Goal: Obtain resource: Download file/media

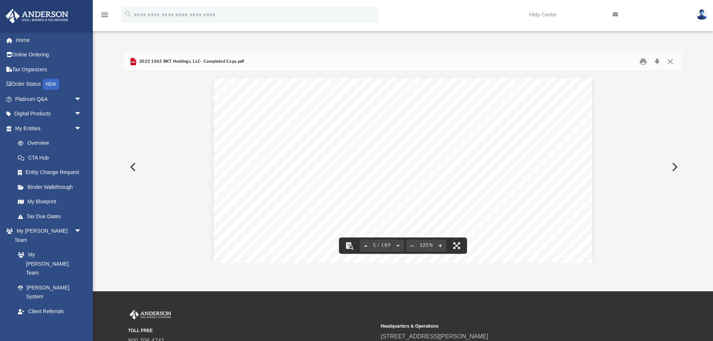
scroll to position [2000, 0]
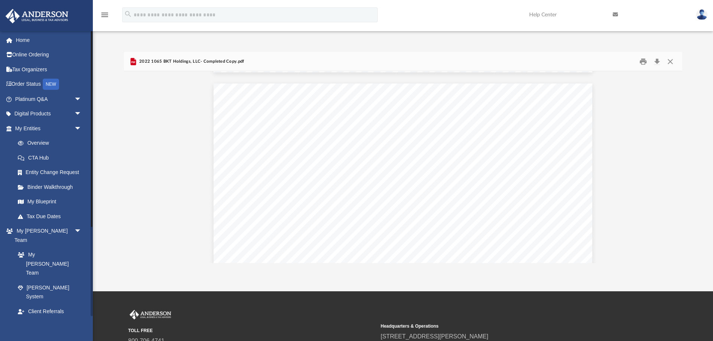
click at [27, 334] on link "Box" at bounding box center [51, 341] width 82 height 15
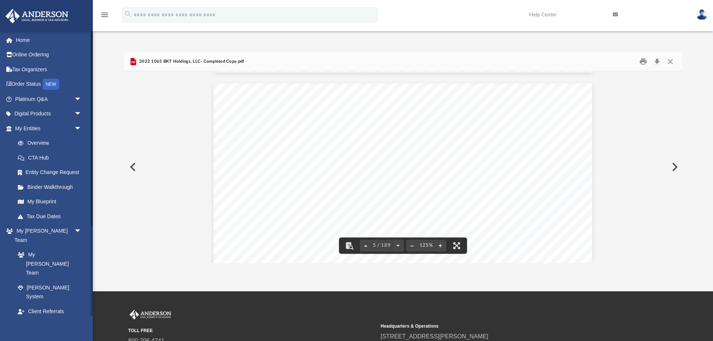
click at [27, 334] on link "Box" at bounding box center [51, 341] width 82 height 15
click at [673, 59] on button "Close" at bounding box center [670, 62] width 13 height 12
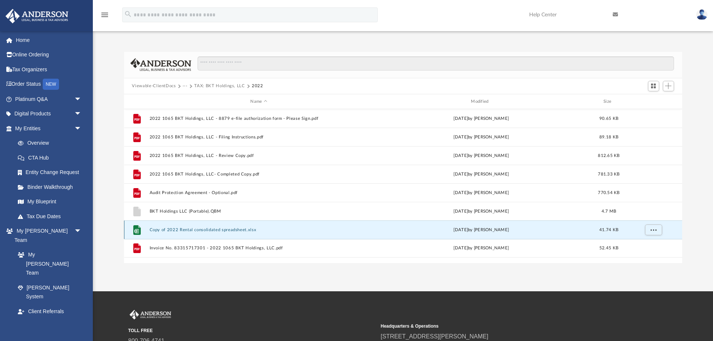
click at [158, 230] on button "Copy of 2022 Rental consolidated spreadsheet.xlsx" at bounding box center [258, 230] width 219 height 5
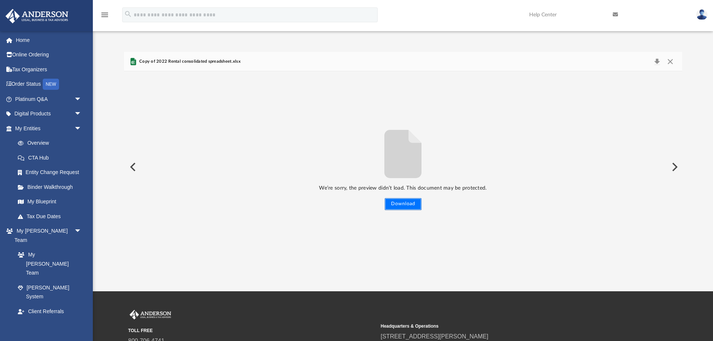
click at [401, 202] on button "Download" at bounding box center [403, 204] width 37 height 12
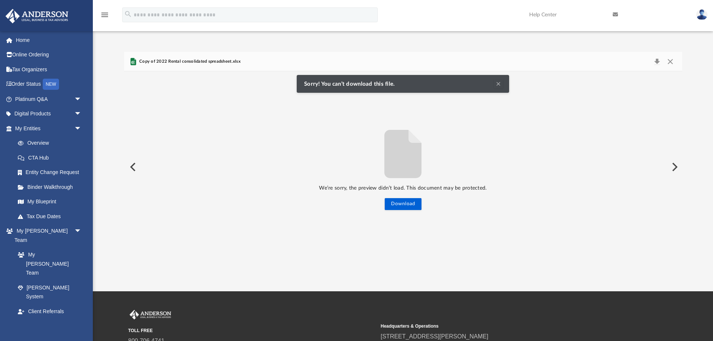
click at [502, 82] on button "Clear Notification" at bounding box center [498, 84] width 9 height 9
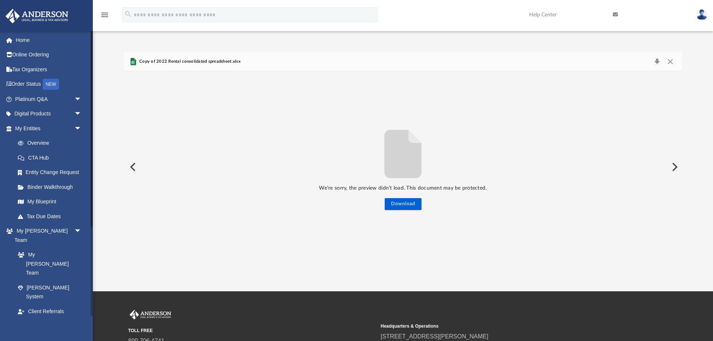
click at [27, 334] on link "Box" at bounding box center [51, 341] width 82 height 15
click at [21, 37] on link "Home" at bounding box center [49, 40] width 88 height 15
click at [702, 15] on img at bounding box center [702, 14] width 11 height 11
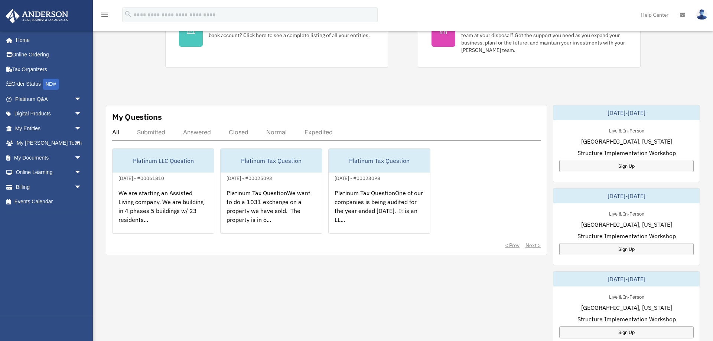
scroll to position [190, 0]
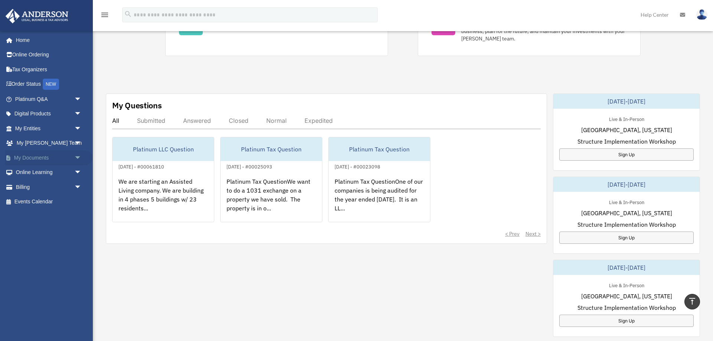
click at [75, 157] on span "arrow_drop_down" at bounding box center [81, 157] width 15 height 15
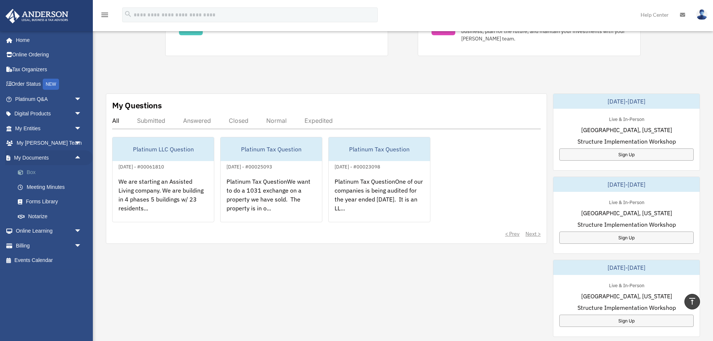
click at [29, 172] on link "Box" at bounding box center [51, 172] width 82 height 15
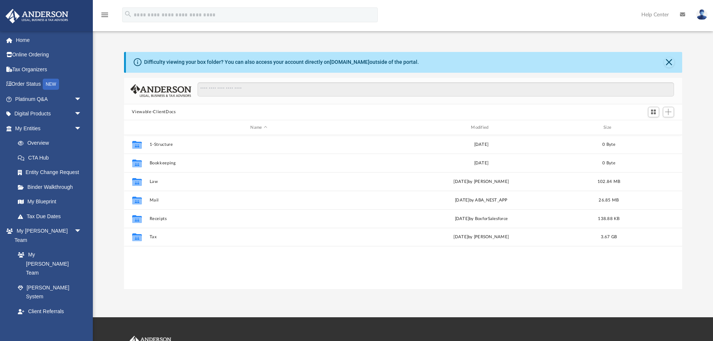
scroll to position [169, 558]
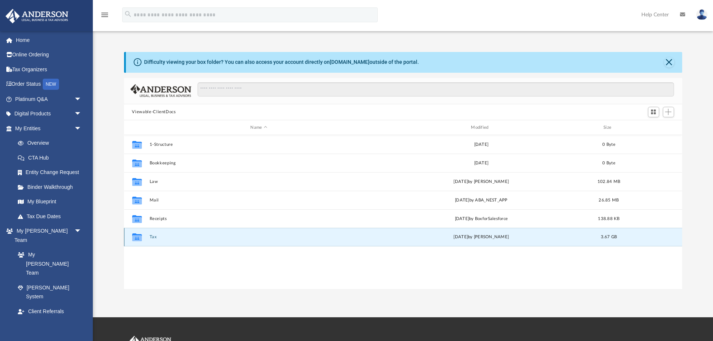
click at [150, 235] on button "Tax" at bounding box center [258, 237] width 219 height 5
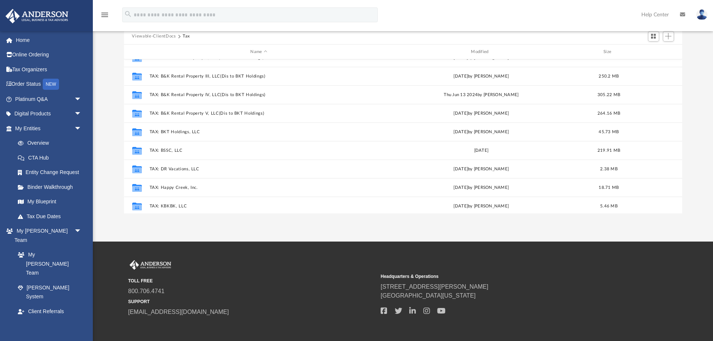
scroll to position [221, 0]
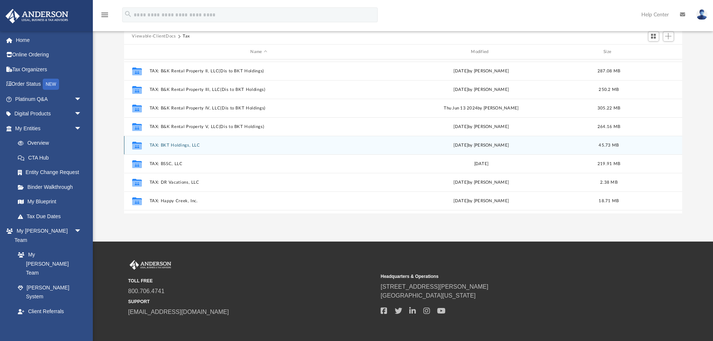
click at [173, 147] on button "TAX: BKT Holdings, LLC" at bounding box center [258, 145] width 219 height 5
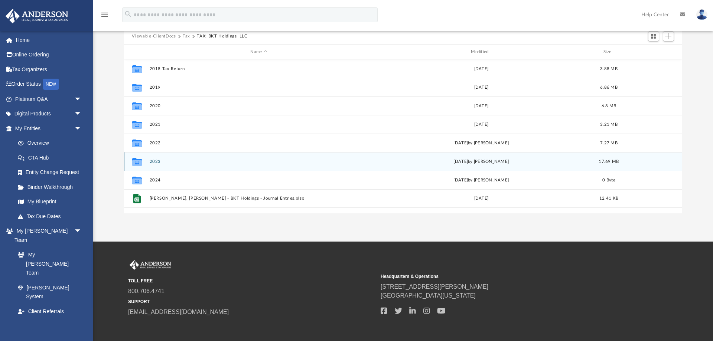
scroll to position [0, 0]
click at [150, 161] on button "2023" at bounding box center [258, 161] width 219 height 5
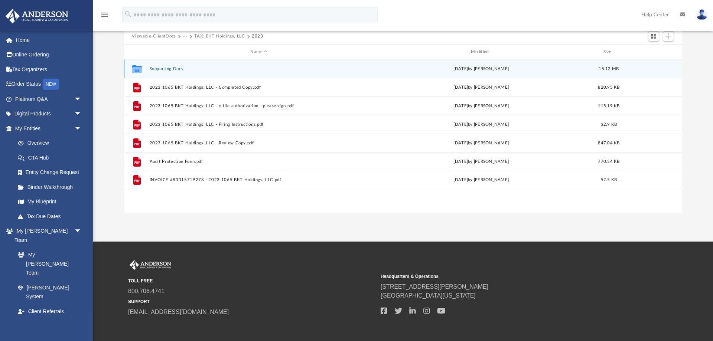
click at [141, 68] on icon "grid" at bounding box center [137, 70] width 10 height 6
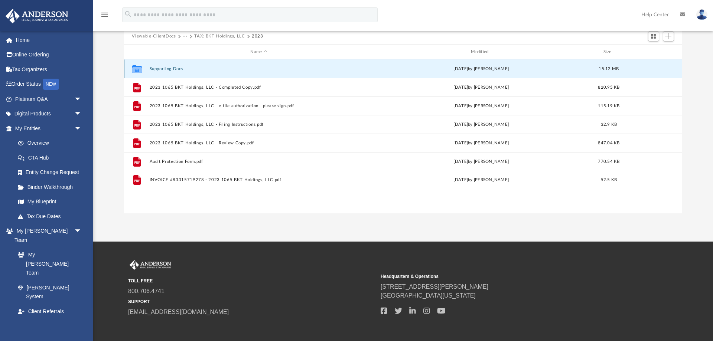
click at [163, 68] on button "Supporting Docs" at bounding box center [258, 69] width 219 height 5
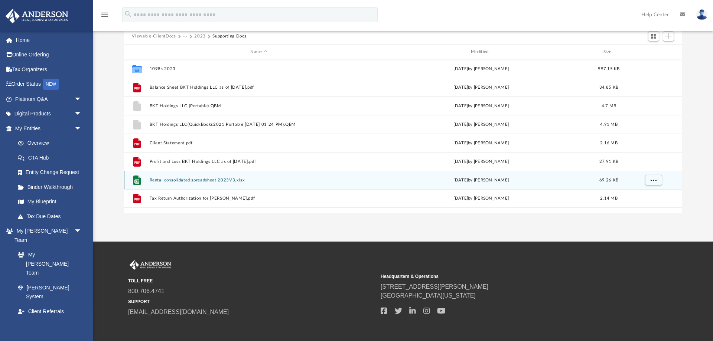
click at [136, 179] on icon "grid" at bounding box center [136, 181] width 4 height 4
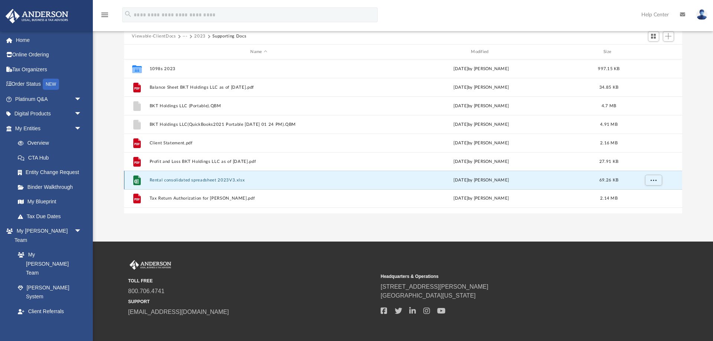
click at [136, 179] on icon "grid" at bounding box center [136, 181] width 4 height 4
click at [137, 180] on icon "grid" at bounding box center [136, 181] width 4 height 4
click at [137, 183] on icon "grid" at bounding box center [136, 181] width 4 height 4
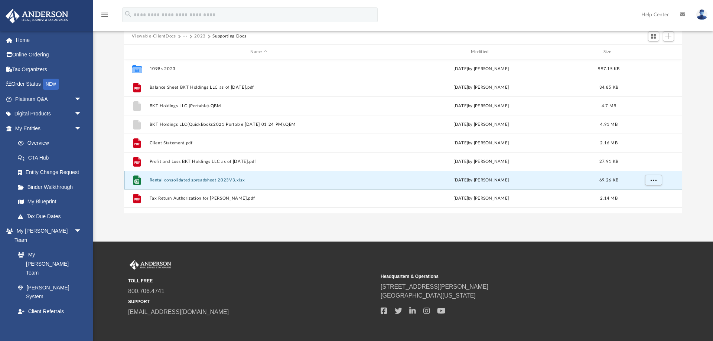
click at [137, 183] on icon "grid" at bounding box center [136, 181] width 4 height 4
click at [654, 178] on span "More options" at bounding box center [654, 180] width 6 height 4
click at [642, 197] on li "Preview" at bounding box center [647, 196] width 22 height 8
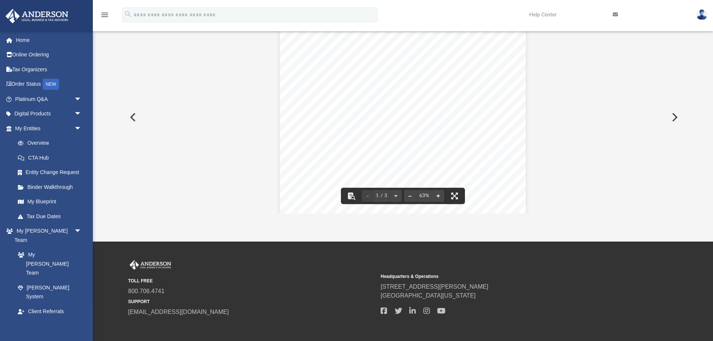
click at [437, 195] on button "File preview" at bounding box center [439, 196] width 12 height 16
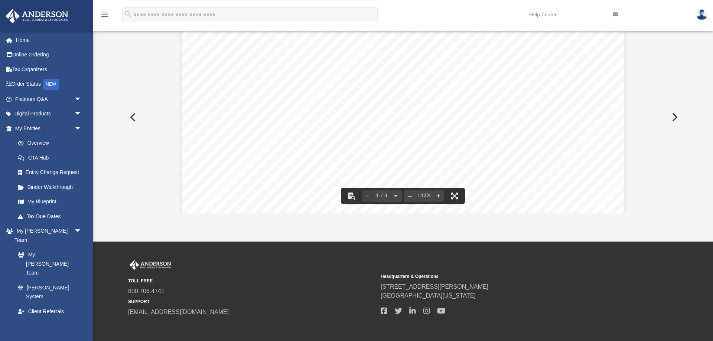
click at [437, 195] on button "File preview" at bounding box center [439, 196] width 12 height 16
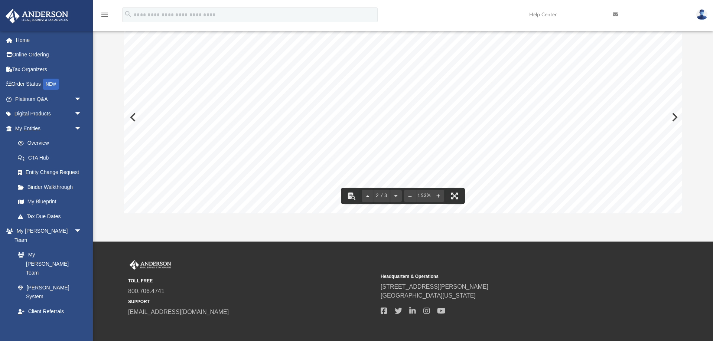
click at [439, 198] on button "File preview" at bounding box center [439, 196] width 12 height 16
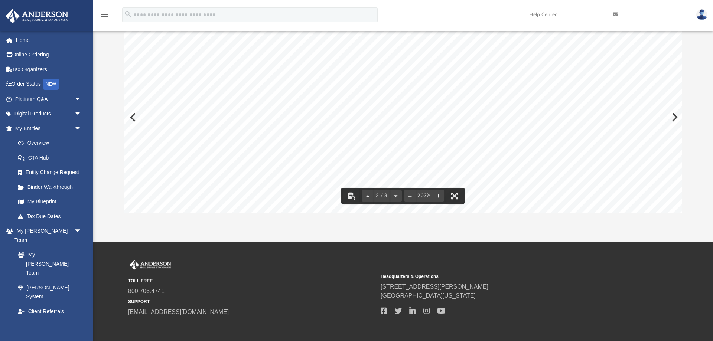
click at [439, 198] on button "File preview" at bounding box center [439, 196] width 12 height 16
drag, startPoint x: 543, startPoint y: 149, endPoint x: 321, endPoint y: 140, distance: 222.0
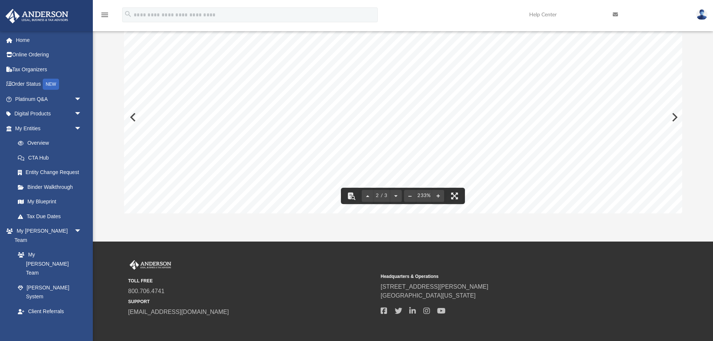
drag, startPoint x: 378, startPoint y: 129, endPoint x: 337, endPoint y: 135, distance: 41.2
click at [337, 135] on div "Consolidated P&L 2023 Prentis 80,393.45 80,393.45 80,393.45 Wilcox 74,127.63 74…" at bounding box center [580, 321] width 913 height 705
click at [674, 116] on div "Consolidated P&L 2023 Prentis 80,393.45 80,393.45 80,393.45 Wilcox 74,127.63 74…" at bounding box center [580, 321] width 913 height 705
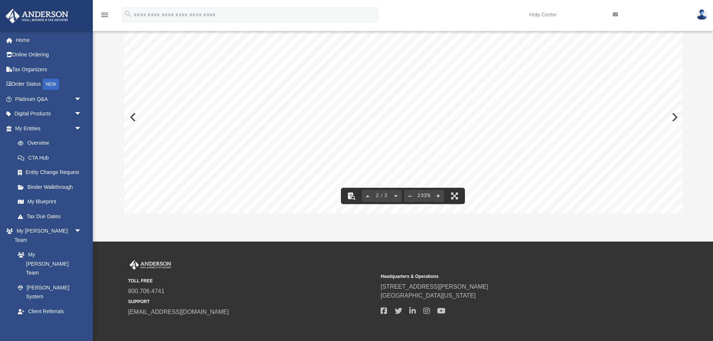
click at [675, 118] on div "Consolidated P&L 2023 Prentis 80,393.45 80,393.45 80,393.45 Wilcox 74,127.63 74…" at bounding box center [580, 321] width 913 height 705
click at [674, 117] on div "Consolidated P&L 2023 Prentis 80,393.45 80,393.45 80,393.45 Wilcox 74,127.63 74…" at bounding box center [580, 321] width 913 height 705
click at [457, 194] on button "File preview" at bounding box center [455, 196] width 16 height 16
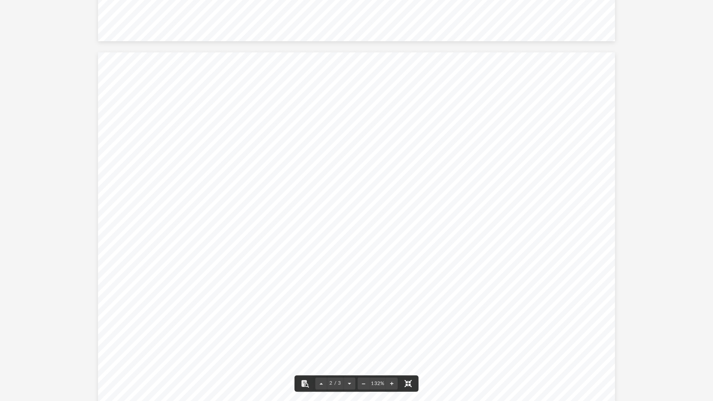
scroll to position [411, 0]
drag, startPoint x: 428, startPoint y: 62, endPoint x: 430, endPoint y: 133, distance: 71.4
click at [430, 133] on div "Consolidated P&L 2023 Prentis 80,393.45 80,393.45 80,393.45 Wilcox 74,127.63 74…" at bounding box center [356, 205] width 517 height 399
click at [544, 109] on div "Consolidated P&L 2023 Prentis 80,393.45 80,393.45 80,393.45 Wilcox 74,127.63 74…" at bounding box center [356, 205] width 517 height 399
click at [392, 341] on button "File preview" at bounding box center [392, 384] width 12 height 16
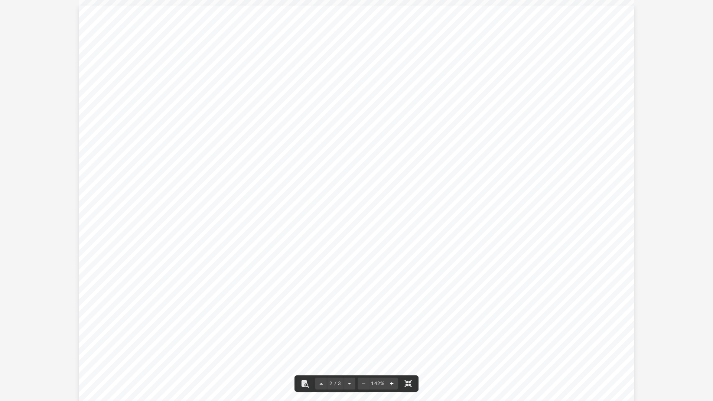
click at [392, 341] on button "File preview" at bounding box center [392, 384] width 12 height 16
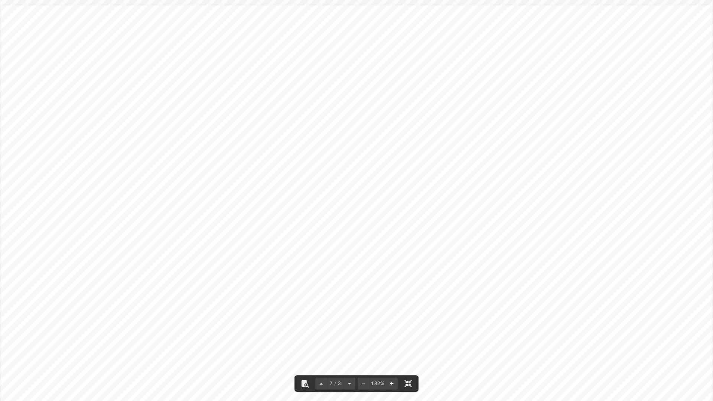
scroll to position [592, 0]
click at [391, 341] on button "File preview" at bounding box center [392, 384] width 12 height 16
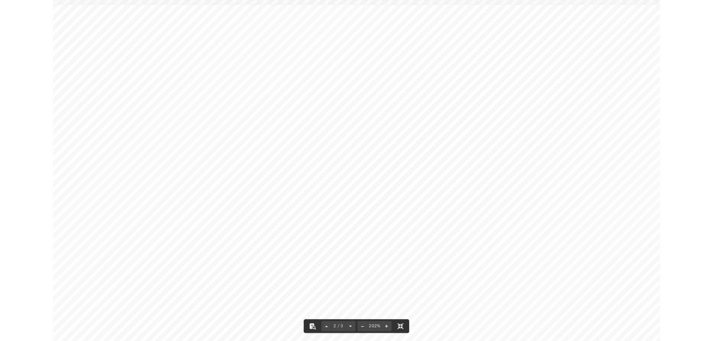
scroll to position [653, 0]
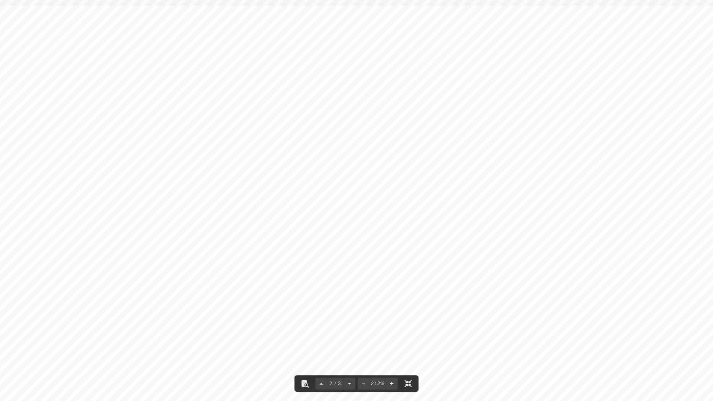
drag, startPoint x: 587, startPoint y: 158, endPoint x: 455, endPoint y: 158, distance: 132.3
click at [455, 161] on div "Consolidated P&L 2023 Prentis 80,393.45 80,393.45 80,393.45 Wilcox 74,127.63 74…" at bounding box center [415, 327] width 831 height 642
click at [409, 341] on button "File preview" at bounding box center [408, 384] width 16 height 16
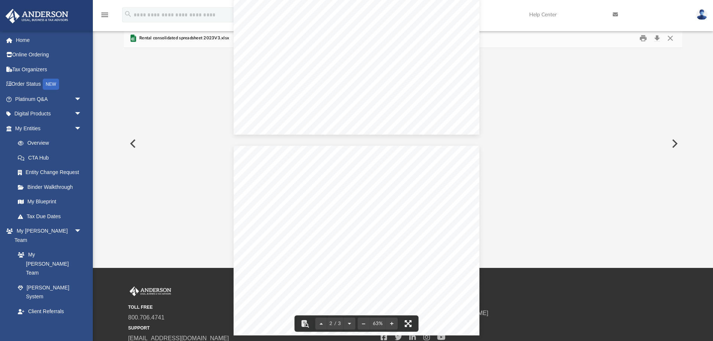
scroll to position [201, 0]
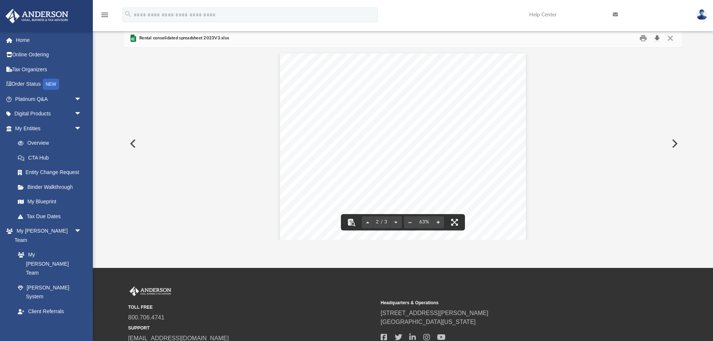
click at [660, 36] on button "Download" at bounding box center [657, 38] width 13 height 12
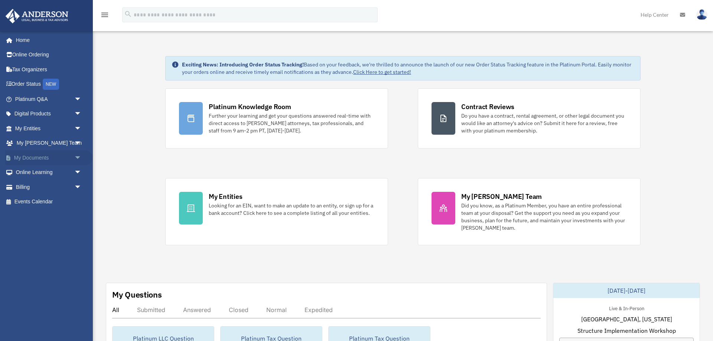
click at [75, 155] on span "arrow_drop_down" at bounding box center [81, 157] width 15 height 15
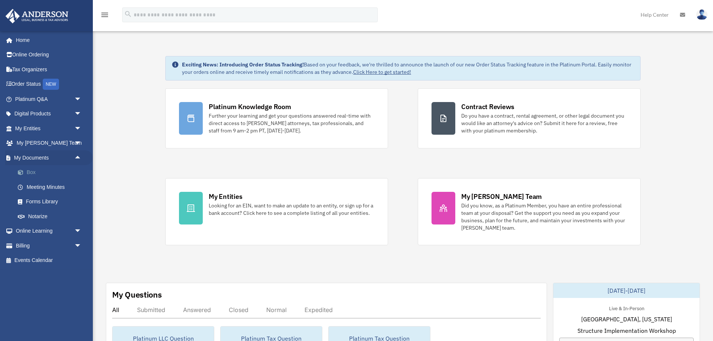
click at [27, 174] on link "Box" at bounding box center [51, 172] width 82 height 15
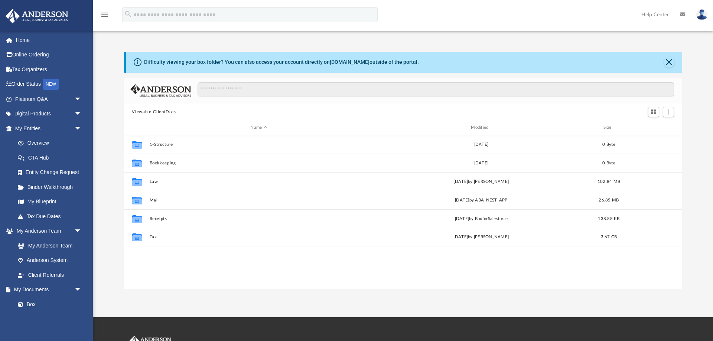
scroll to position [169, 558]
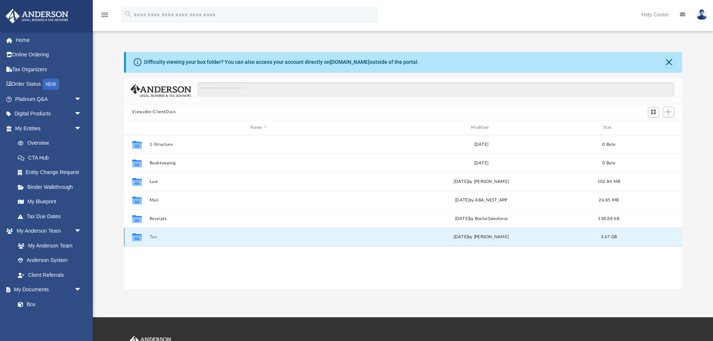
click at [152, 236] on button "Tax" at bounding box center [258, 237] width 219 height 5
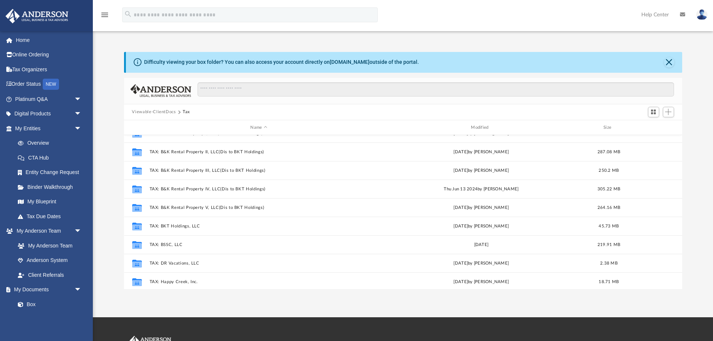
scroll to position [221, 0]
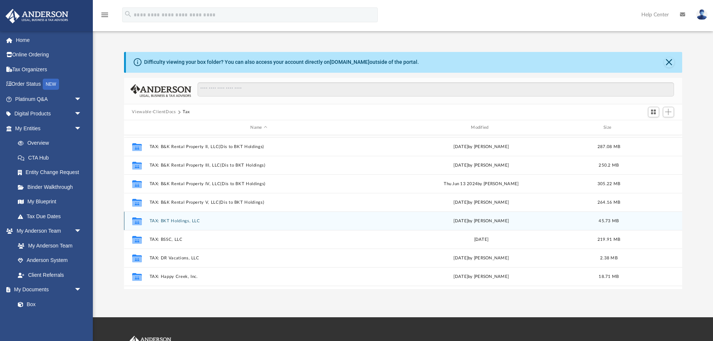
click at [170, 223] on button "TAX: BKT Holdings, LLC" at bounding box center [258, 221] width 219 height 5
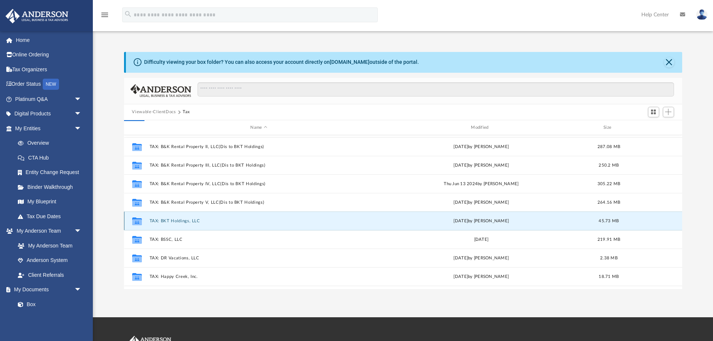
scroll to position [0, 0]
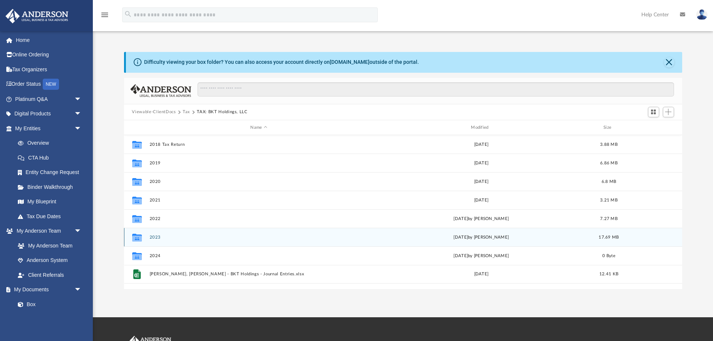
click at [151, 237] on button "2023" at bounding box center [258, 237] width 219 height 5
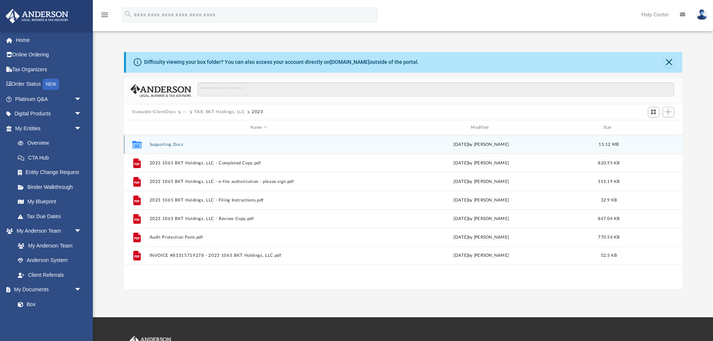
click at [134, 144] on icon "grid" at bounding box center [137, 146] width 10 height 6
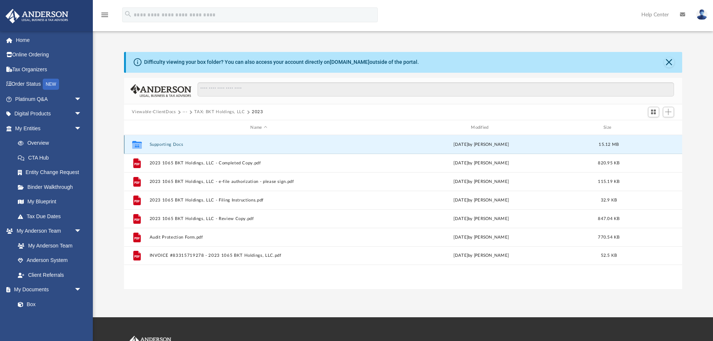
click at [146, 143] on div "Collaborated Folder" at bounding box center [136, 145] width 19 height 12
click at [137, 143] on icon "grid" at bounding box center [137, 146] width 10 height 6
click at [136, 144] on icon "grid" at bounding box center [137, 146] width 10 height 6
click at [136, 145] on icon "grid" at bounding box center [137, 146] width 10 height 6
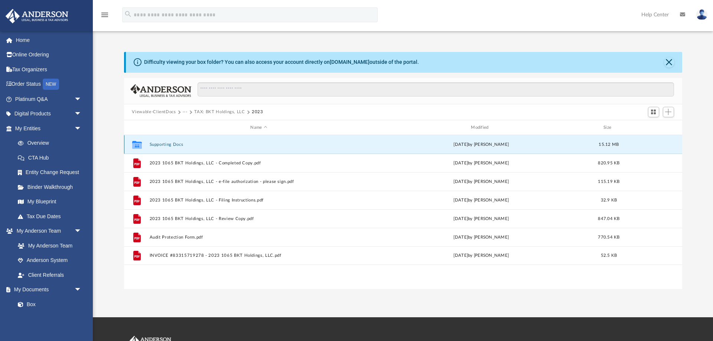
click at [139, 140] on icon "Collaborated Folder" at bounding box center [137, 145] width 12 height 12
click at [133, 145] on icon "grid" at bounding box center [137, 146] width 10 height 6
click at [136, 147] on icon "grid" at bounding box center [137, 145] width 10 height 8
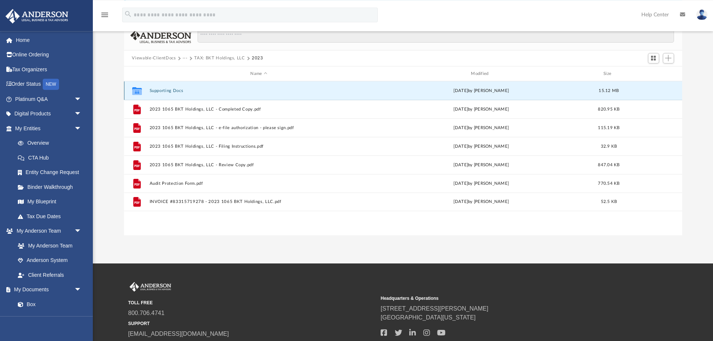
scroll to position [76, 0]
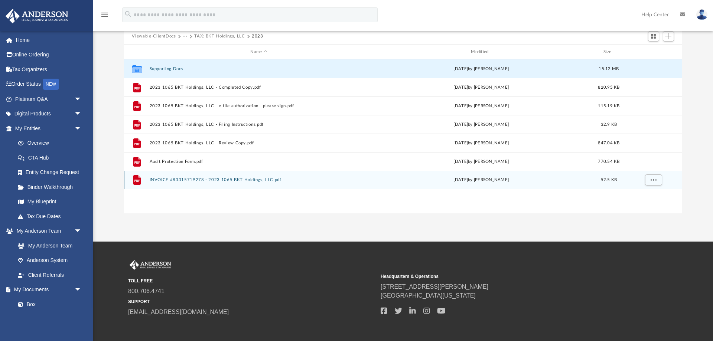
click at [139, 181] on icon "grid" at bounding box center [136, 180] width 7 height 10
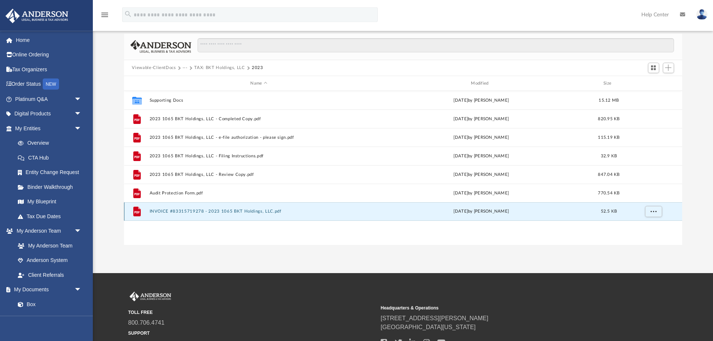
scroll to position [0, 0]
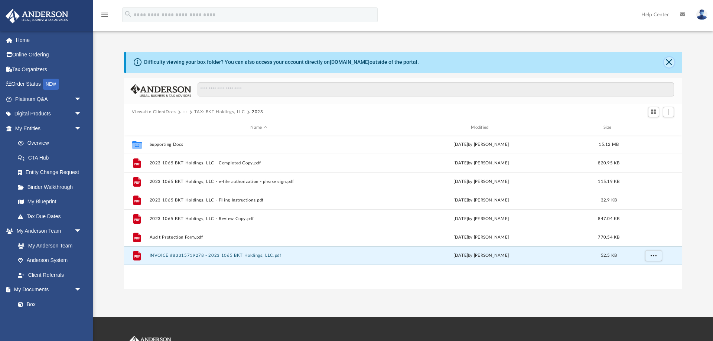
click at [673, 62] on button "Close" at bounding box center [669, 62] width 10 height 10
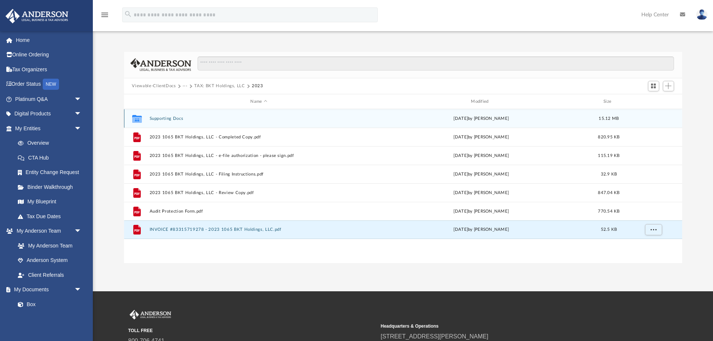
click at [138, 117] on icon "grid" at bounding box center [137, 120] width 10 height 6
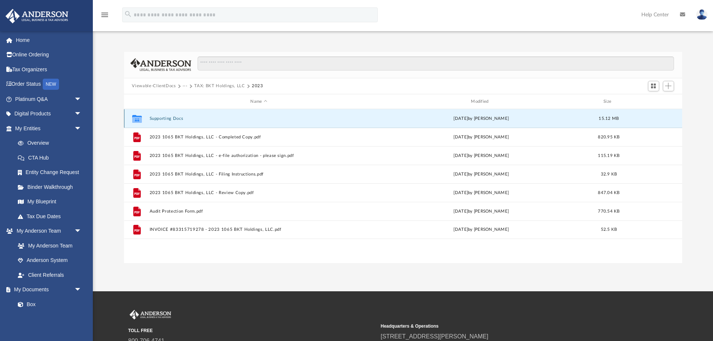
click at [138, 117] on icon "grid" at bounding box center [137, 120] width 10 height 6
click at [136, 118] on icon "grid" at bounding box center [137, 120] width 10 height 6
click at [136, 119] on icon "grid" at bounding box center [137, 119] width 10 height 8
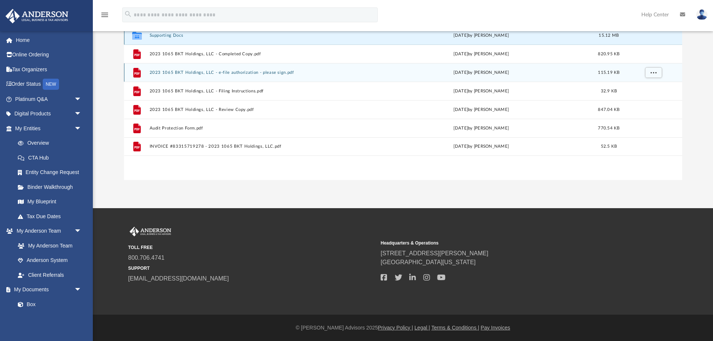
scroll to position [39, 0]
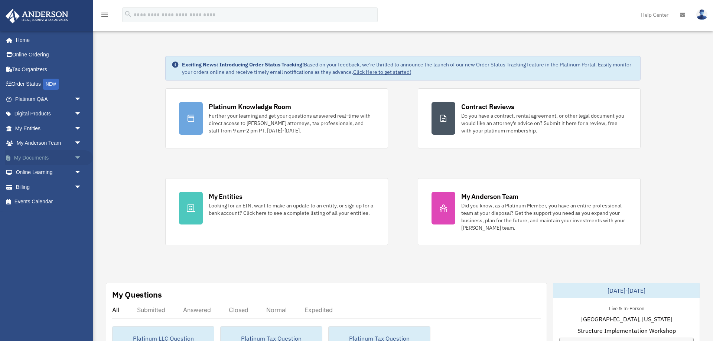
click at [74, 155] on span "arrow_drop_down" at bounding box center [81, 157] width 15 height 15
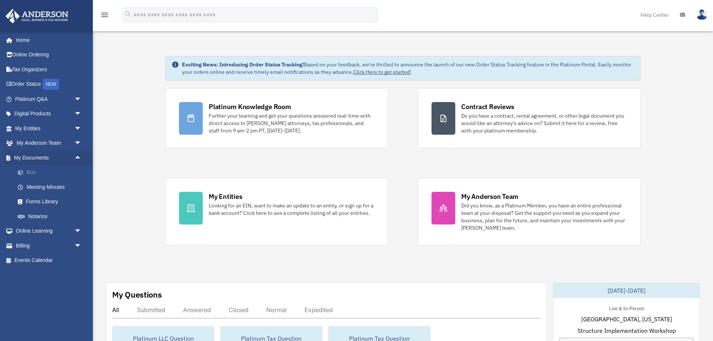
click at [31, 170] on link "Box" at bounding box center [51, 172] width 82 height 15
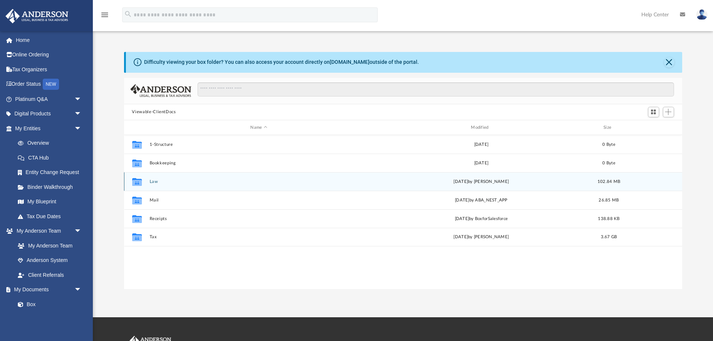
scroll to position [169, 558]
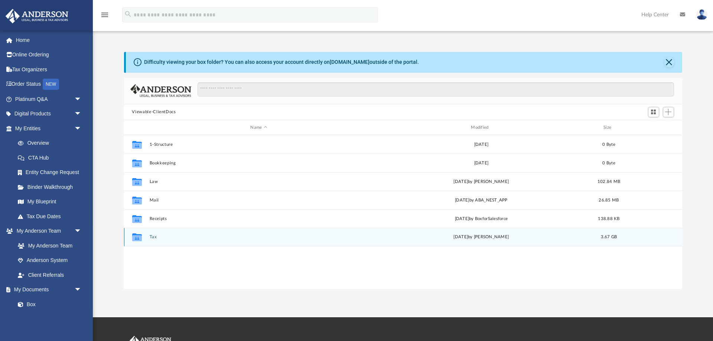
click at [154, 236] on button "Tax" at bounding box center [258, 237] width 219 height 5
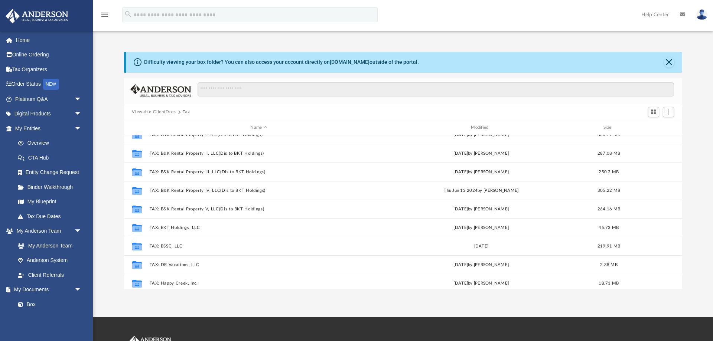
scroll to position [221, 0]
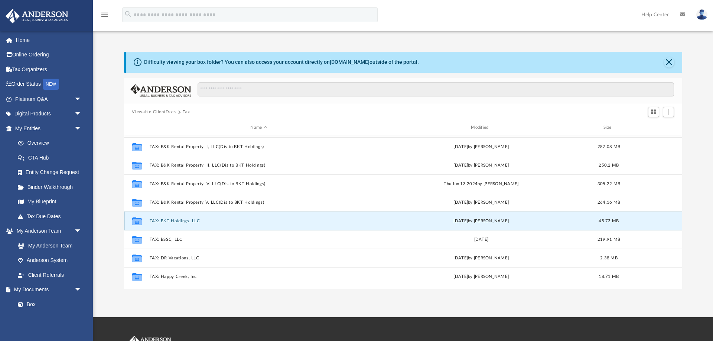
click at [171, 220] on button "TAX: BKT Holdings, LLC" at bounding box center [258, 221] width 219 height 5
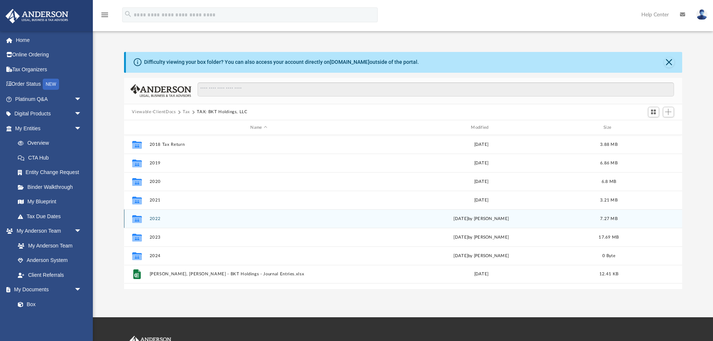
scroll to position [0, 0]
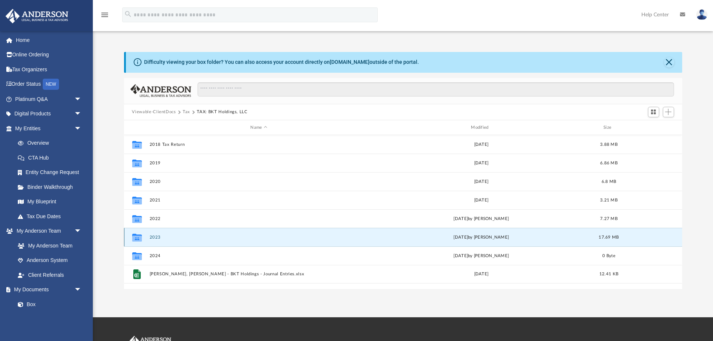
click at [156, 240] on button "2023" at bounding box center [258, 237] width 219 height 5
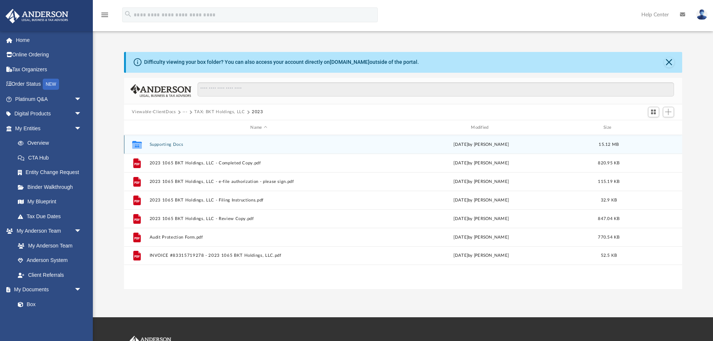
click at [136, 144] on icon "grid" at bounding box center [137, 146] width 10 height 6
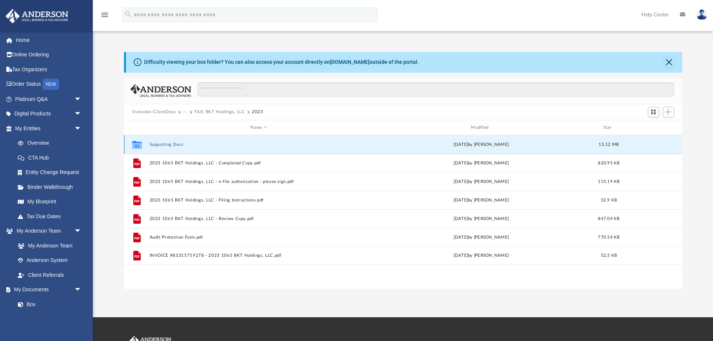
click at [136, 144] on icon "grid" at bounding box center [137, 146] width 10 height 6
click at [668, 62] on button "Close" at bounding box center [669, 62] width 10 height 10
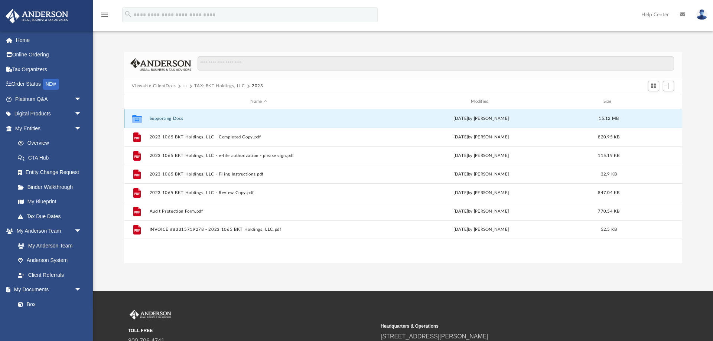
click at [143, 121] on div "Collaborated Folder" at bounding box center [136, 119] width 19 height 12
click at [137, 119] on icon "grid" at bounding box center [137, 120] width 10 height 6
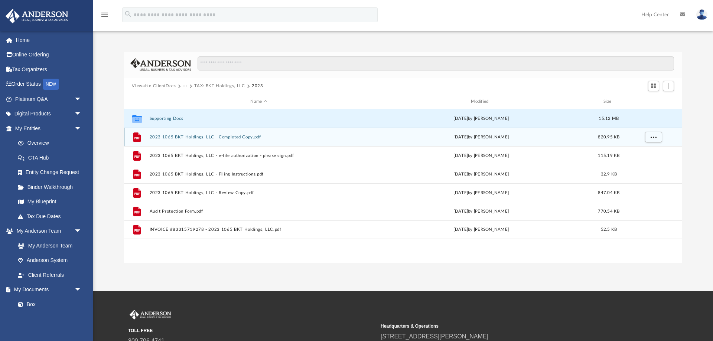
click at [137, 138] on icon "grid" at bounding box center [136, 138] width 5 height 2
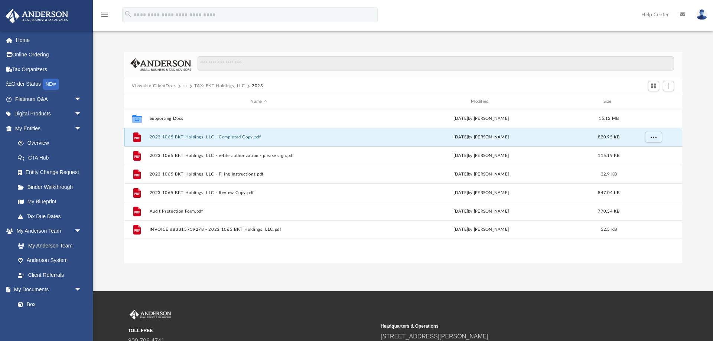
click at [137, 138] on icon "grid" at bounding box center [136, 138] width 5 height 2
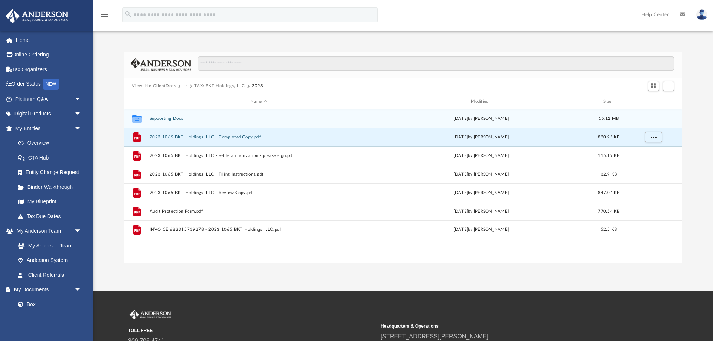
click at [157, 123] on div "Collaborated Folder Supporting Docs [DATE] by [PERSON_NAME] 15.12 MB" at bounding box center [403, 118] width 558 height 19
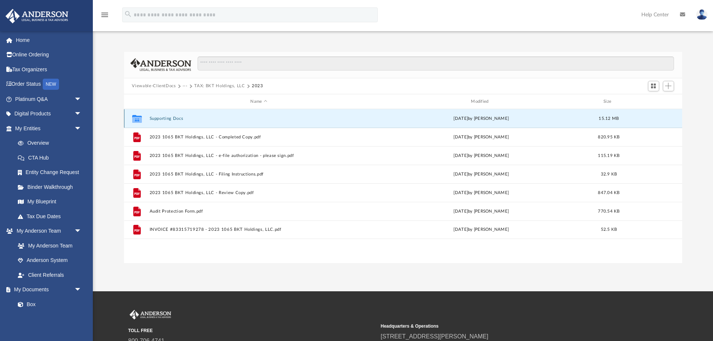
click at [645, 116] on div "Collaborated Folder Supporting Docs [DATE] by [PERSON_NAME] 15.12 MB" at bounding box center [403, 118] width 558 height 19
click at [645, 119] on div "Collaborated Folder Supporting Docs [DATE] by [PERSON_NAME] 15.12 MB" at bounding box center [403, 118] width 558 height 19
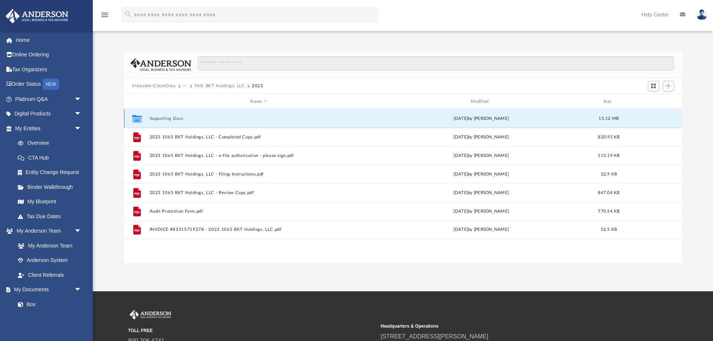
click at [135, 119] on icon "grid" at bounding box center [137, 120] width 10 height 6
click at [261, 84] on button "2023" at bounding box center [258, 86] width 12 height 7
click at [258, 85] on button "2023" at bounding box center [258, 86] width 12 height 7
click at [137, 119] on icon "grid" at bounding box center [137, 120] width 10 height 6
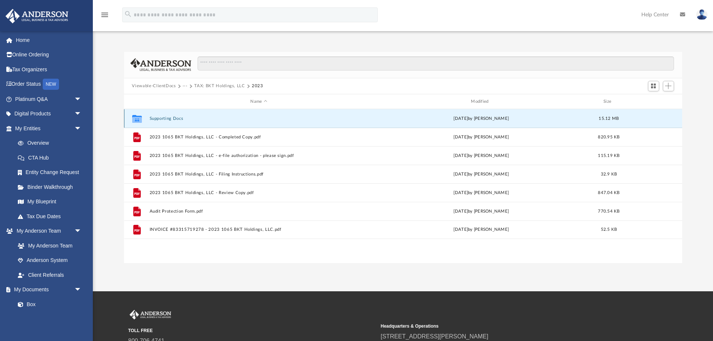
click at [137, 119] on icon "grid" at bounding box center [137, 120] width 10 height 6
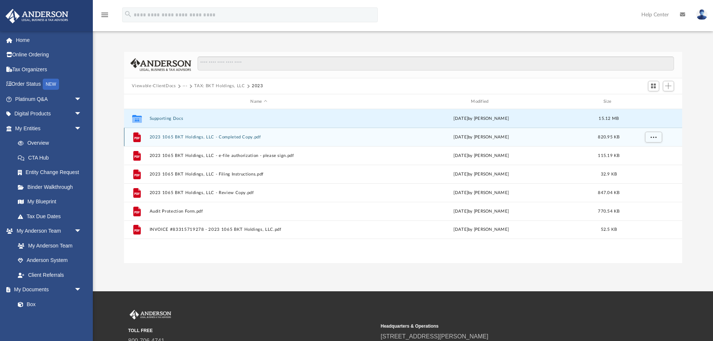
click at [185, 136] on button "2023 1065 BKT Holdings, LLC - Completed Copy.pdf" at bounding box center [258, 137] width 219 height 5
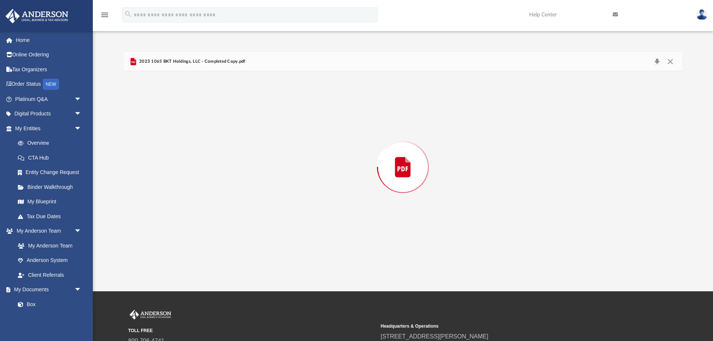
click at [185, 136] on div "Preview" at bounding box center [403, 167] width 558 height 192
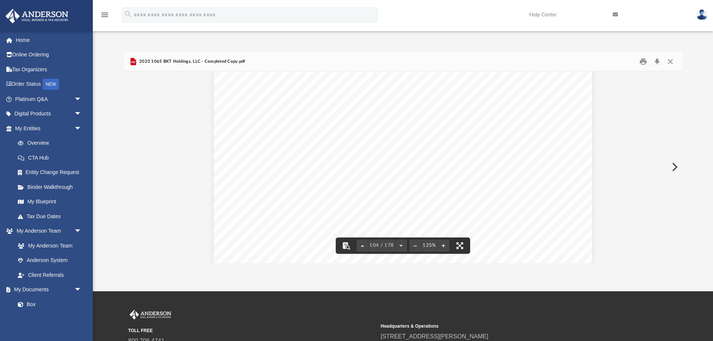
scroll to position [49656, 0]
click at [669, 61] on button "Close" at bounding box center [670, 62] width 13 height 12
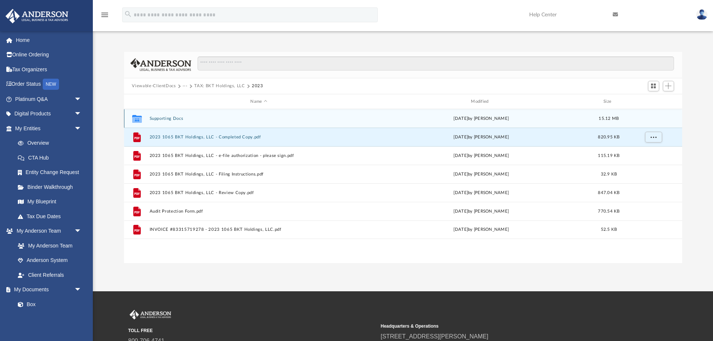
click at [138, 119] on icon "grid" at bounding box center [137, 119] width 10 height 8
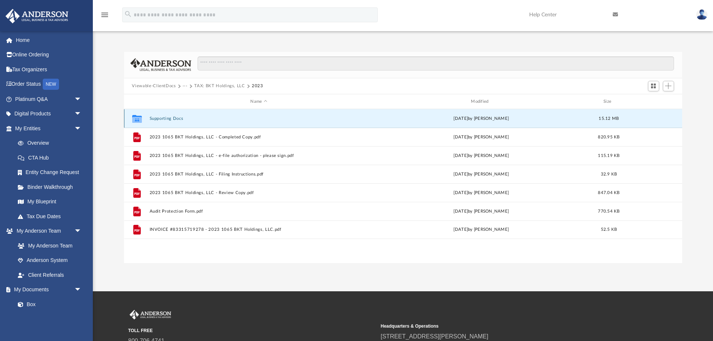
click at [138, 119] on icon "grid" at bounding box center [137, 119] width 10 height 8
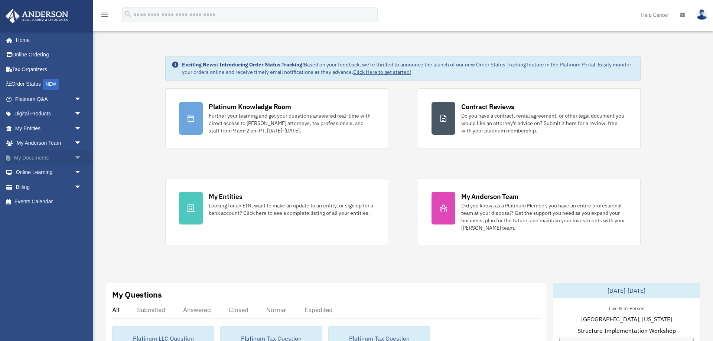
click at [76, 156] on span "arrow_drop_down" at bounding box center [81, 157] width 15 height 15
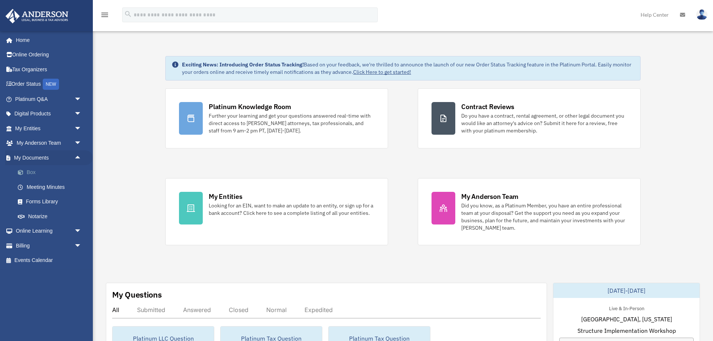
click at [41, 173] on link "Box" at bounding box center [51, 172] width 82 height 15
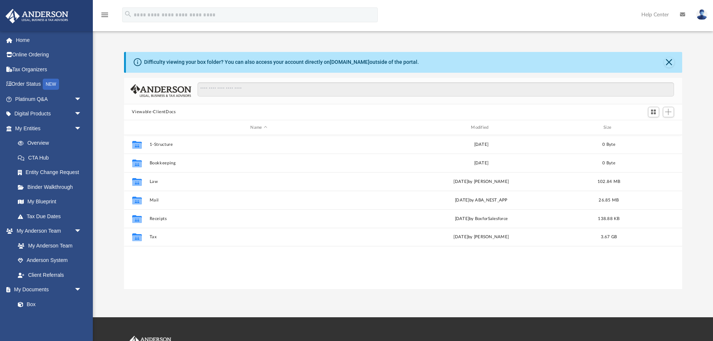
scroll to position [169, 558]
click at [670, 59] on button "Close" at bounding box center [669, 62] width 10 height 10
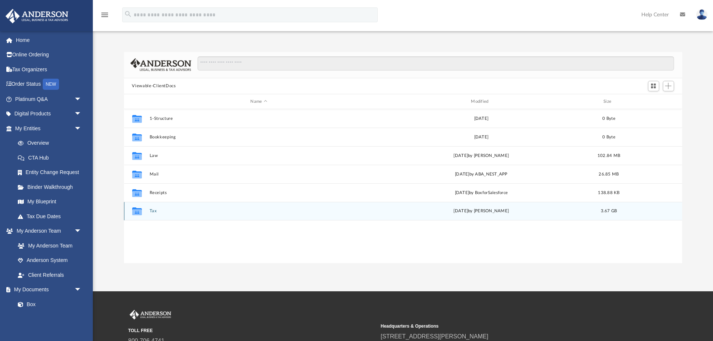
click at [149, 207] on div "Collaborated Folder Tax [DATE] by [PERSON_NAME] 3.67 GB" at bounding box center [403, 211] width 558 height 19
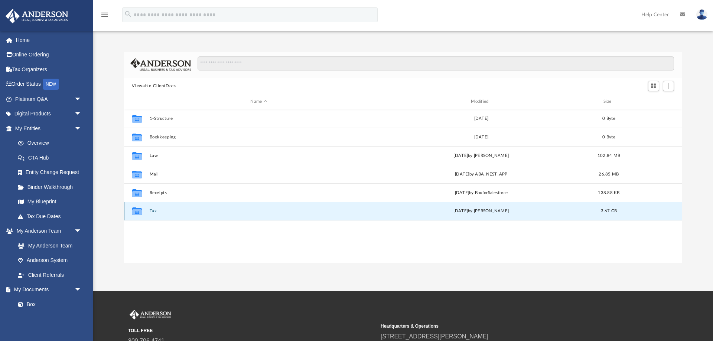
click at [153, 211] on button "Tax" at bounding box center [258, 211] width 219 height 5
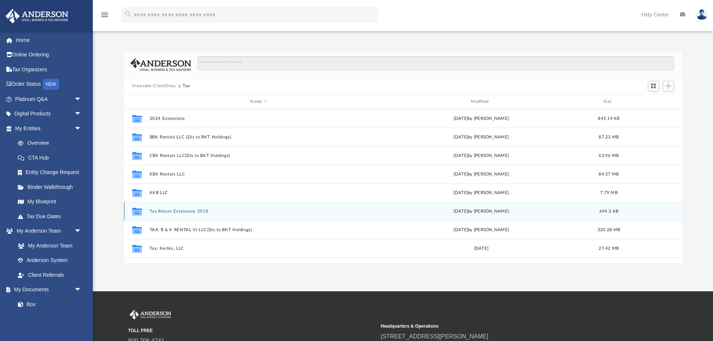
click at [153, 211] on button "Tax Return Extensions 2018" at bounding box center [258, 211] width 219 height 5
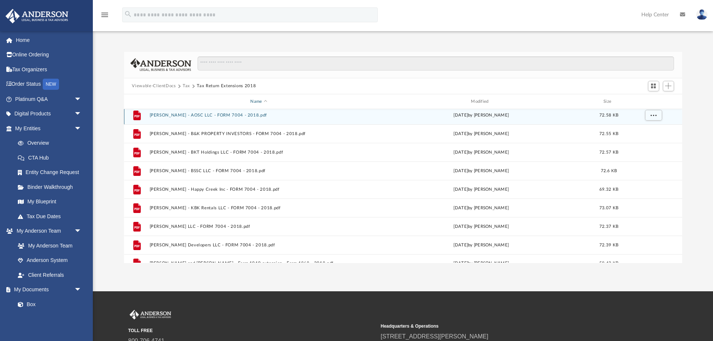
scroll to position [0, 0]
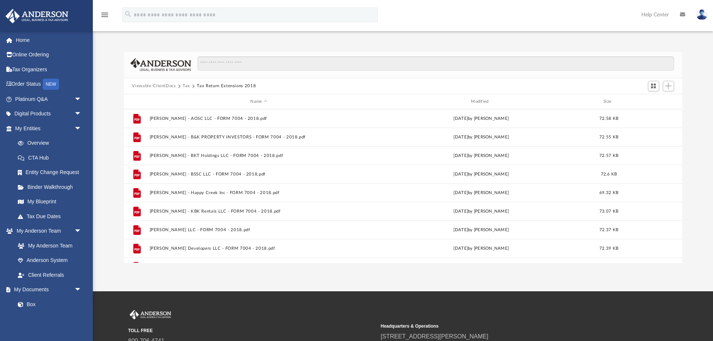
click at [185, 85] on button "Tax" at bounding box center [186, 86] width 7 height 7
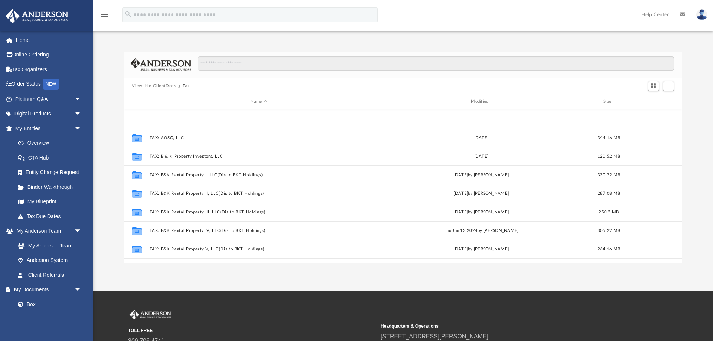
scroll to position [196, 0]
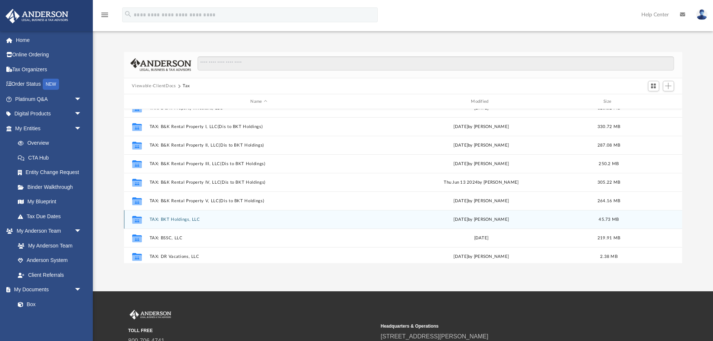
click at [169, 219] on button "TAX: BKT Holdings, LLC" at bounding box center [258, 219] width 219 height 5
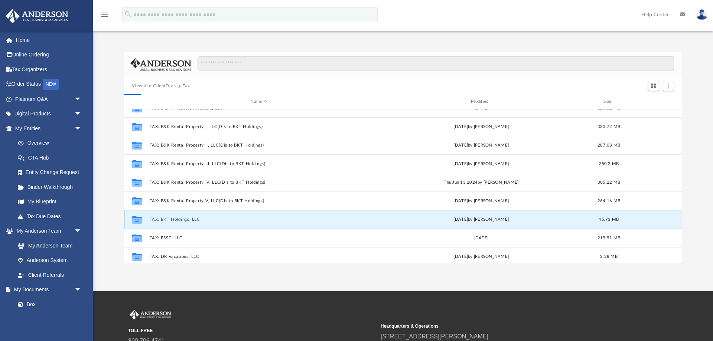
scroll to position [0, 0]
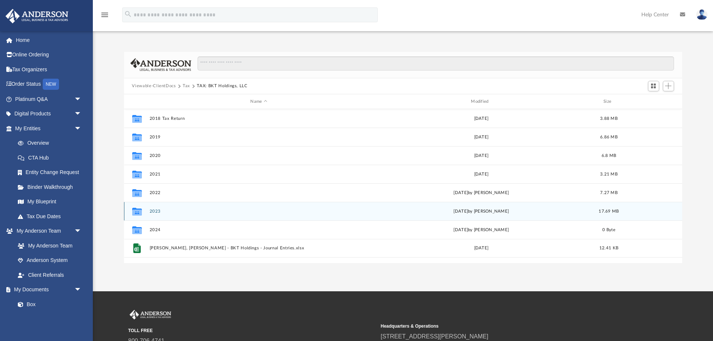
click at [137, 209] on icon "grid" at bounding box center [137, 212] width 10 height 8
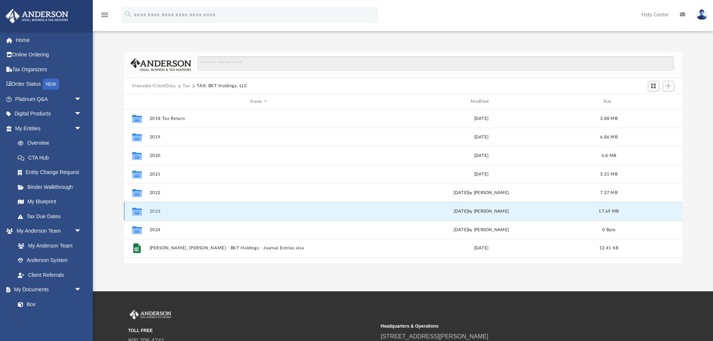
click at [137, 211] on icon "grid" at bounding box center [137, 213] width 10 height 6
click at [135, 210] on icon "grid" at bounding box center [137, 213] width 10 height 6
click at [136, 211] on icon "grid" at bounding box center [137, 213] width 10 height 6
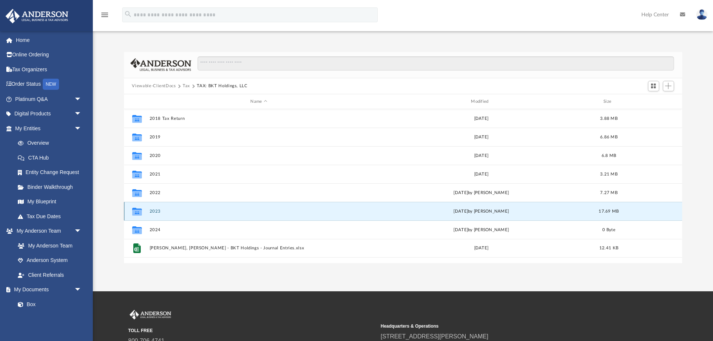
click at [136, 211] on icon "grid" at bounding box center [137, 213] width 10 height 6
click at [24, 305] on span at bounding box center [24, 304] width 5 height 5
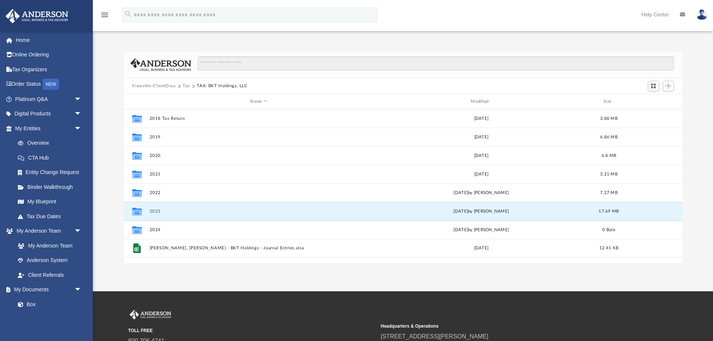
click at [217, 84] on button "TAX: BKT Holdings, LLC" at bounding box center [222, 86] width 51 height 7
click at [185, 85] on button "Tax" at bounding box center [186, 86] width 7 height 7
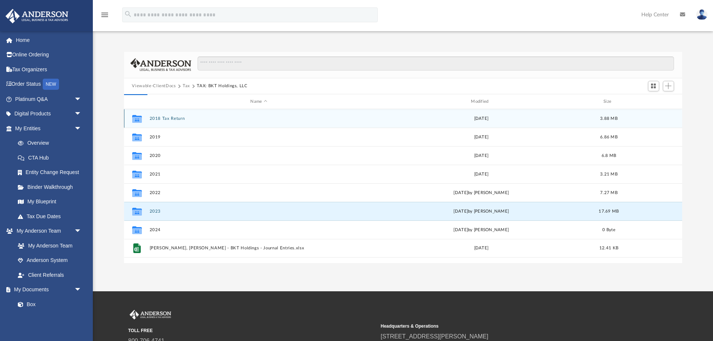
click at [185, 85] on div "Viewable-ClientDocs Tax TAX: BKT Holdings, LLC" at bounding box center [193, 86] width 122 height 7
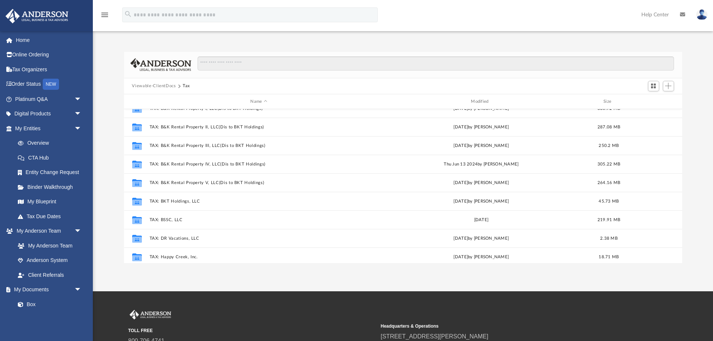
scroll to position [221, 0]
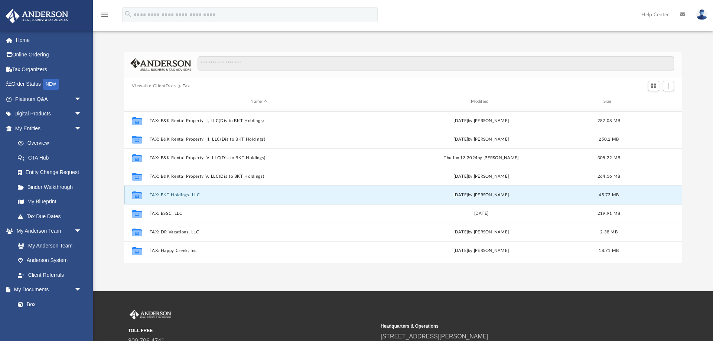
click at [181, 195] on button "TAX: BKT Holdings, LLC" at bounding box center [258, 195] width 219 height 5
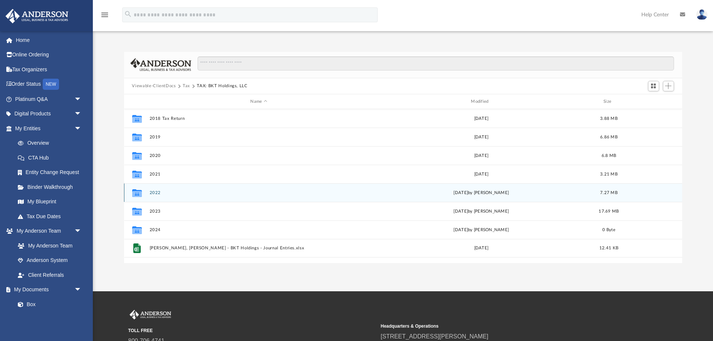
scroll to position [0, 0]
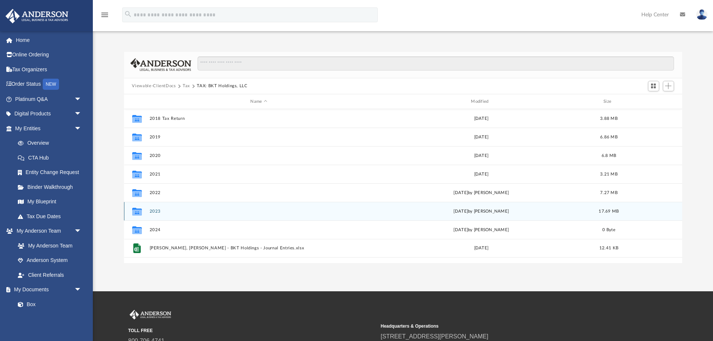
click at [144, 211] on div "Collaborated Folder" at bounding box center [136, 212] width 19 height 12
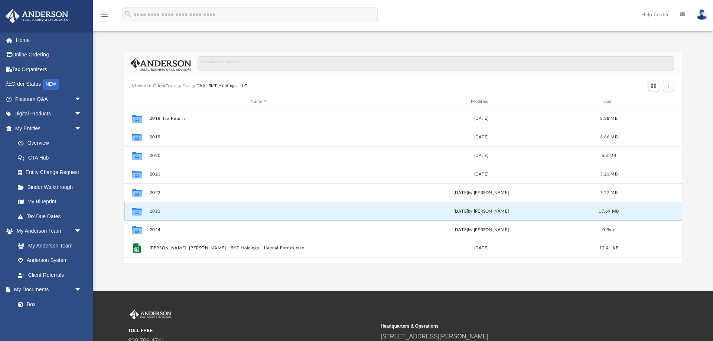
click at [135, 210] on icon "grid" at bounding box center [137, 213] width 10 height 6
click at [152, 209] on div "Collaborated Folder 2023 [DATE] by [PERSON_NAME] 17.69 MB" at bounding box center [403, 211] width 558 height 19
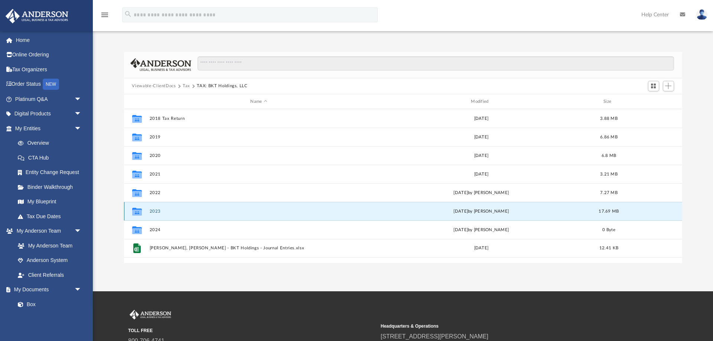
click at [137, 213] on icon "grid" at bounding box center [137, 213] width 10 height 6
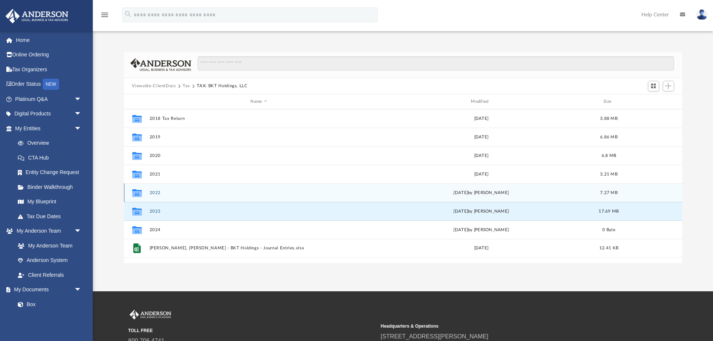
click at [137, 190] on icon "Collaborated Folder" at bounding box center [137, 193] width 12 height 12
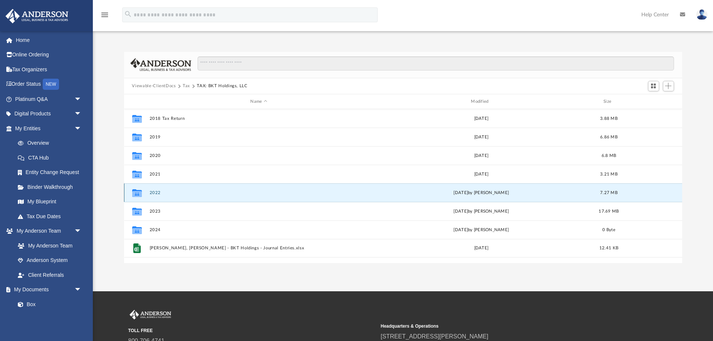
click at [137, 190] on icon "Collaborated Folder" at bounding box center [137, 193] width 12 height 12
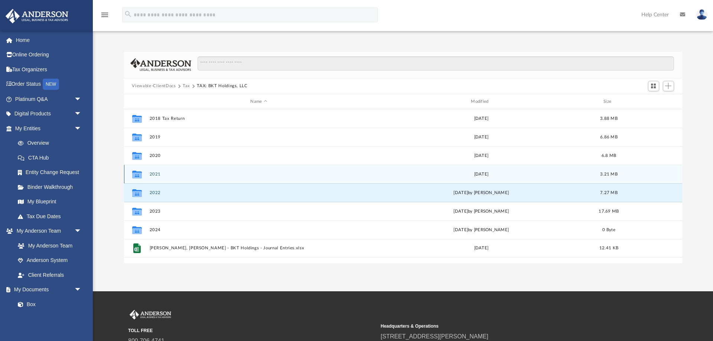
click at [156, 172] on div "Collaborated Folder 2021 [DATE] 3.21 MB" at bounding box center [403, 174] width 558 height 19
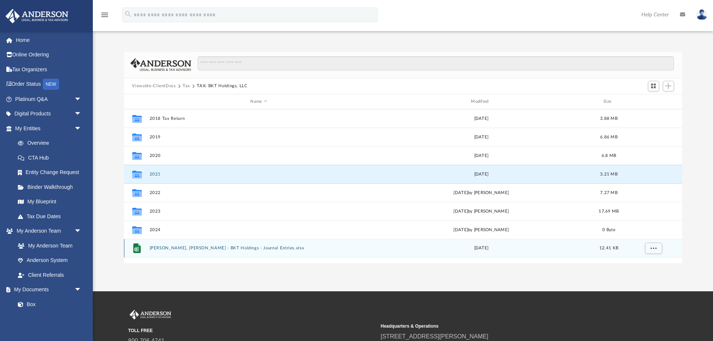
click at [137, 246] on icon "grid" at bounding box center [136, 249] width 7 height 10
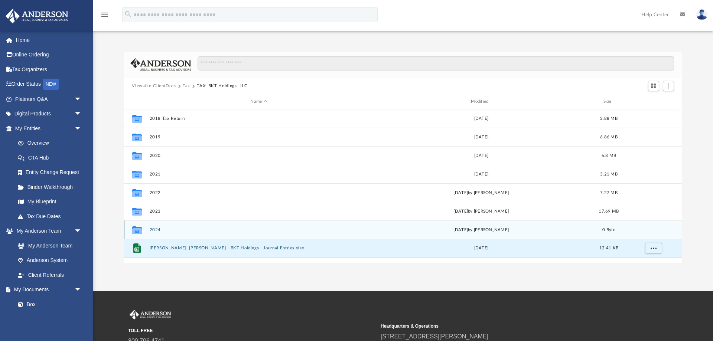
click at [135, 229] on icon "grid" at bounding box center [137, 232] width 10 height 6
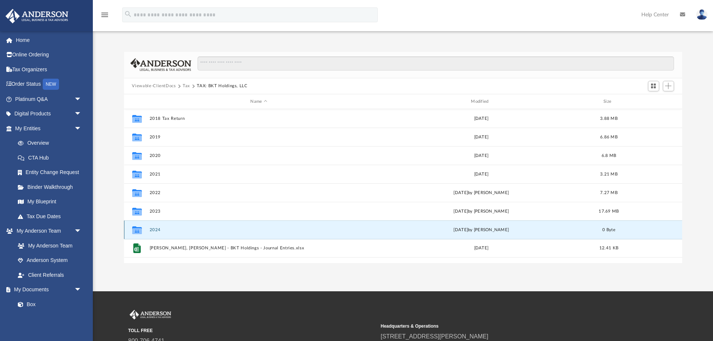
click at [135, 229] on icon "grid" at bounding box center [137, 232] width 10 height 6
click at [35, 307] on link "Box" at bounding box center [51, 304] width 82 height 15
click at [28, 304] on link "Box" at bounding box center [51, 304] width 82 height 15
click at [29, 290] on link "My Documents arrow_drop_down" at bounding box center [49, 290] width 88 height 15
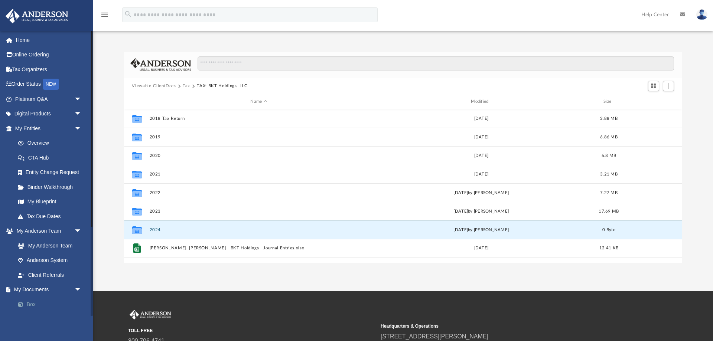
click at [26, 308] on link "Box" at bounding box center [51, 304] width 82 height 15
click at [77, 289] on span "arrow_drop_down" at bounding box center [81, 290] width 15 height 15
click at [77, 289] on span "arrow_drop_up" at bounding box center [81, 290] width 15 height 15
click at [29, 306] on link "Box" at bounding box center [51, 304] width 82 height 15
click at [135, 228] on icon "grid" at bounding box center [137, 231] width 10 height 8
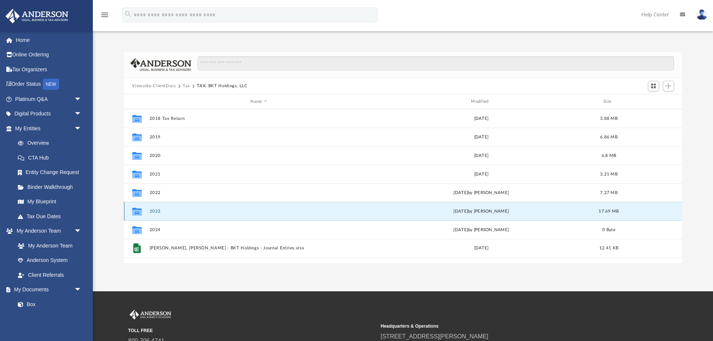
click at [154, 211] on button "2023" at bounding box center [258, 211] width 219 height 5
click at [35, 307] on link "Box" at bounding box center [51, 304] width 82 height 15
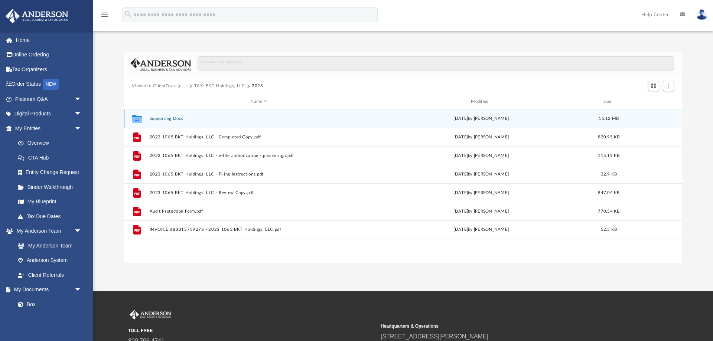
click at [135, 117] on icon "grid" at bounding box center [137, 120] width 10 height 6
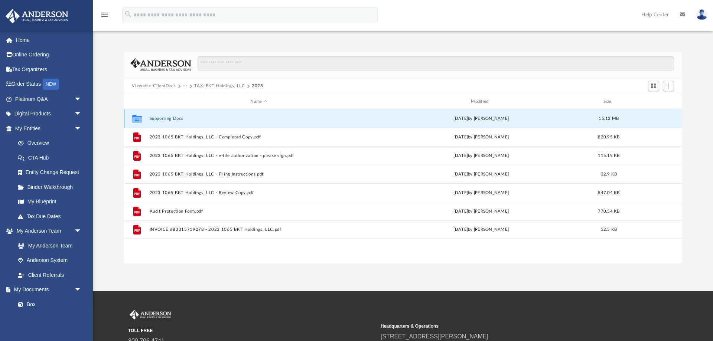
click at [135, 117] on icon "grid" at bounding box center [137, 120] width 10 height 6
